Goal: Transaction & Acquisition: Obtain resource

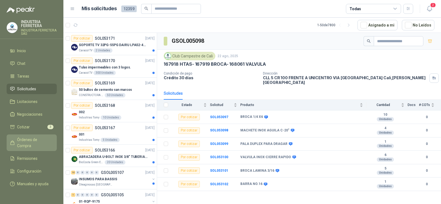
click at [36, 136] on span "Órdenes de Compra" at bounding box center [34, 142] width 34 height 12
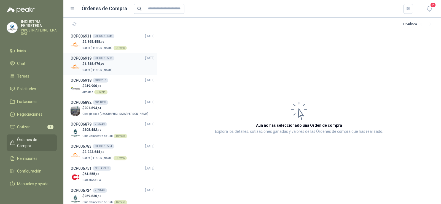
click at [111, 67] on div "$ 1.548.676 ,29 Santa [PERSON_NAME]" at bounding box center [113, 66] width 84 height 11
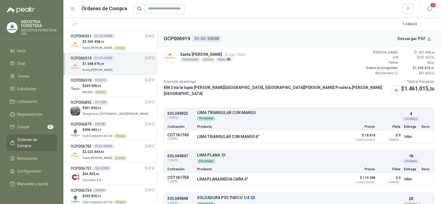
click at [222, 63] on div "Santa [PERSON_NAME] 22 ago, 2025 3 solicitudes Directo Notas" at bounding box center [204, 56] width 81 height 13
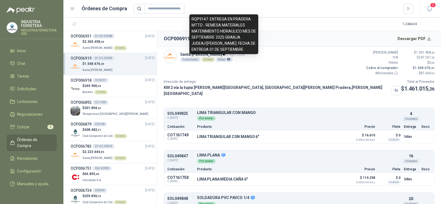
click at [223, 60] on div "Notas" at bounding box center [224, 59] width 17 height 4
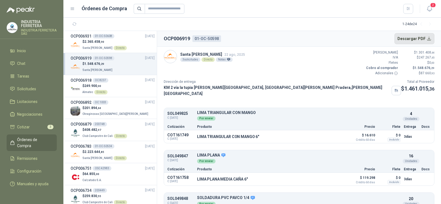
click at [410, 40] on button "Descargar PDF" at bounding box center [414, 38] width 40 height 11
click at [114, 47] on div "Directo" at bounding box center [120, 48] width 13 height 4
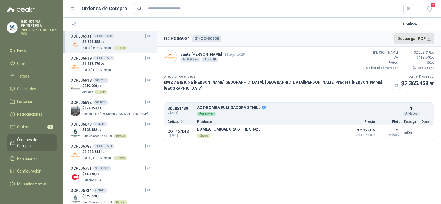
click at [408, 36] on button "Descargar PDF" at bounding box center [414, 38] width 40 height 11
